Goal: Navigation & Orientation: Find specific page/section

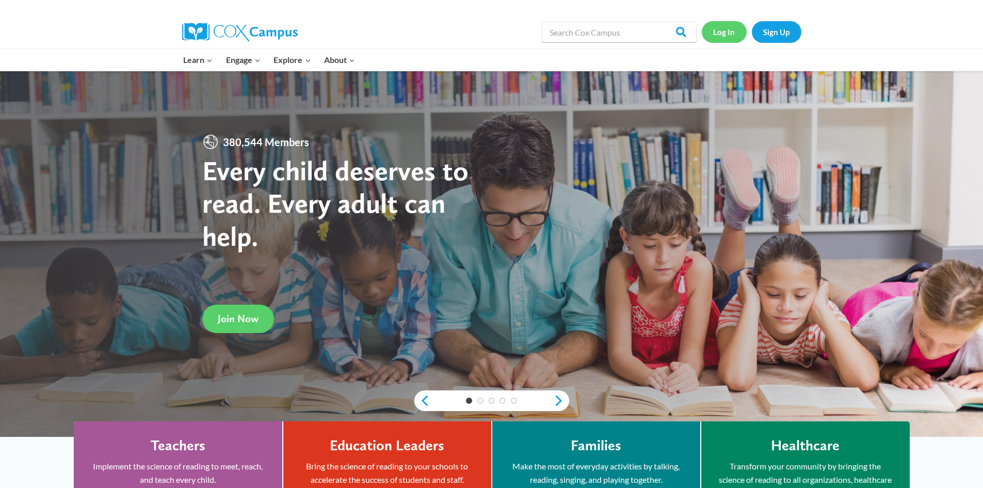
click at [716, 30] on link "Log In" at bounding box center [724, 31] width 45 height 21
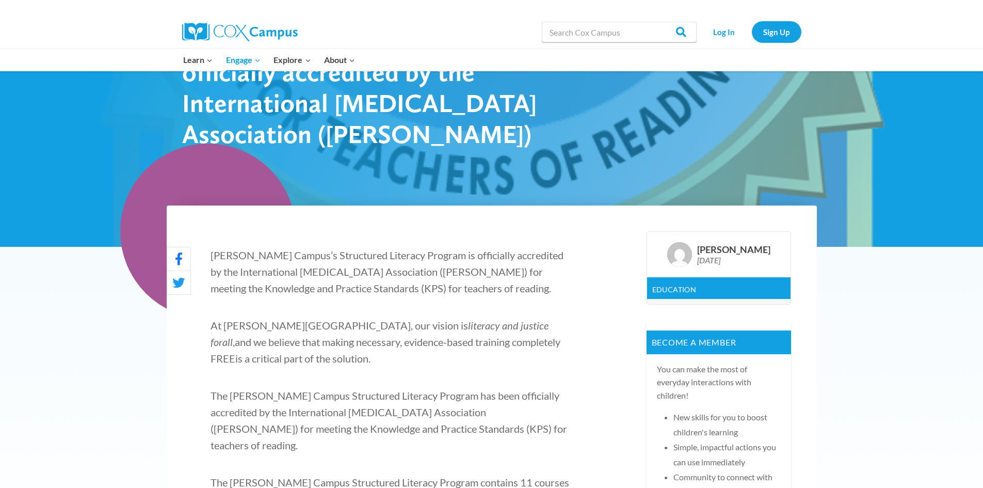
scroll to position [310, 0]
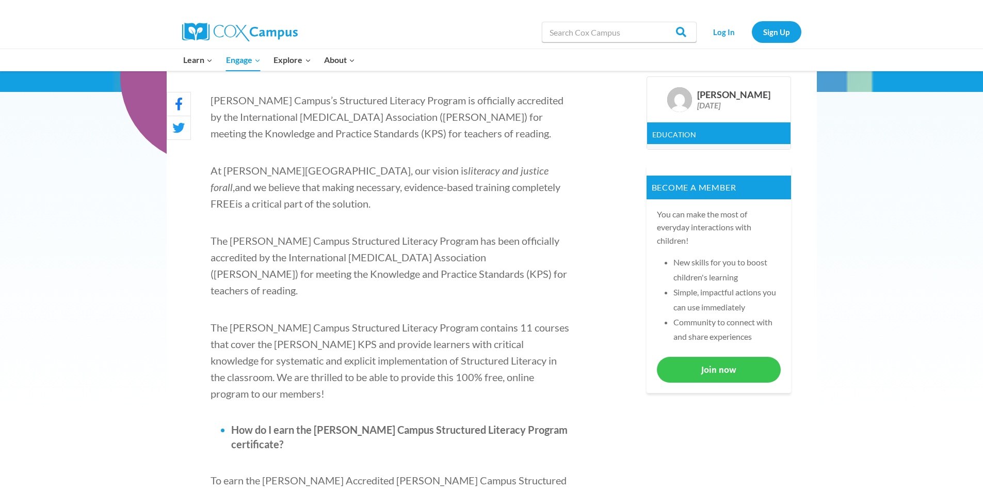
click at [686, 377] on link "Join now" at bounding box center [719, 369] width 124 height 25
